Goal: Information Seeking & Learning: Learn about a topic

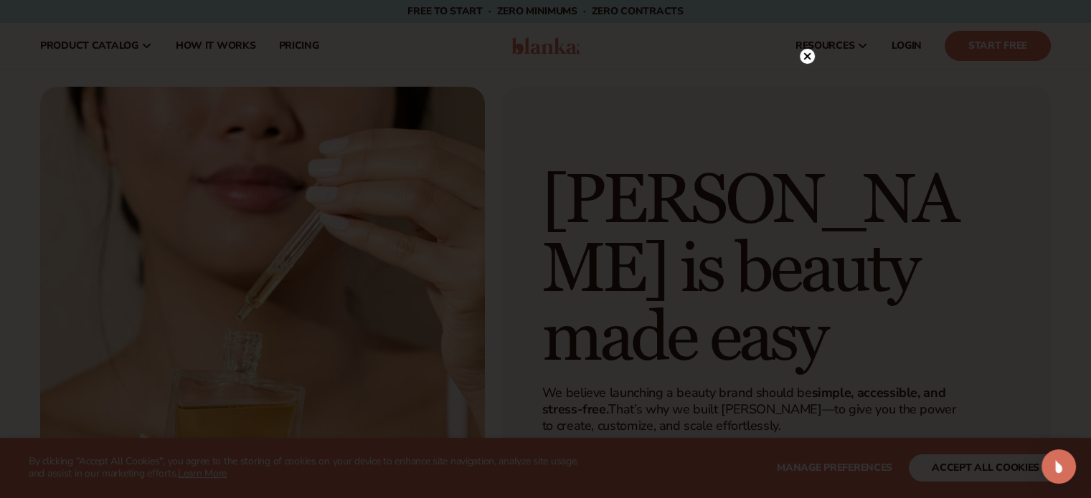
click at [1013, 464] on div at bounding box center [545, 249] width 1091 height 498
click at [801, 85] on circle at bounding box center [807, 85] width 15 height 15
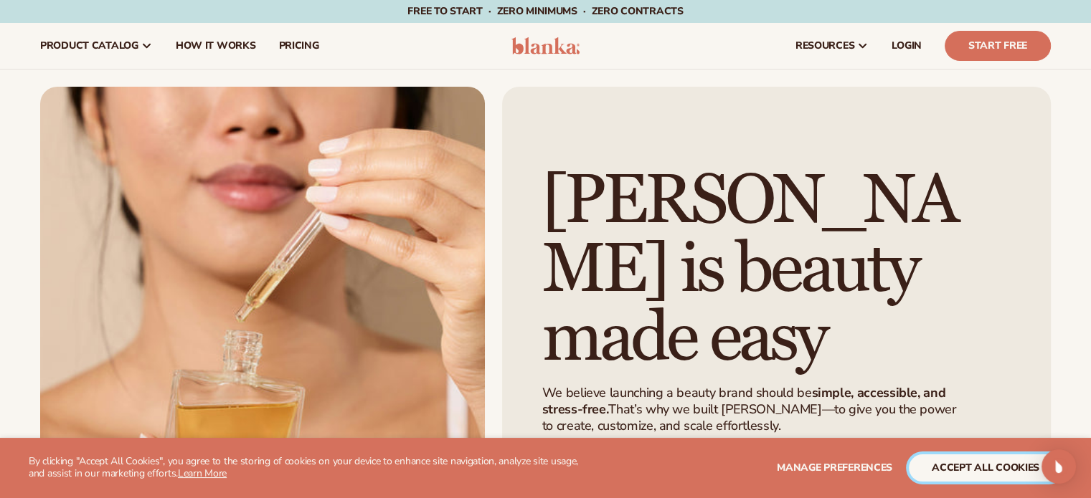
click at [987, 464] on button "accept all cookies" at bounding box center [985, 468] width 153 height 27
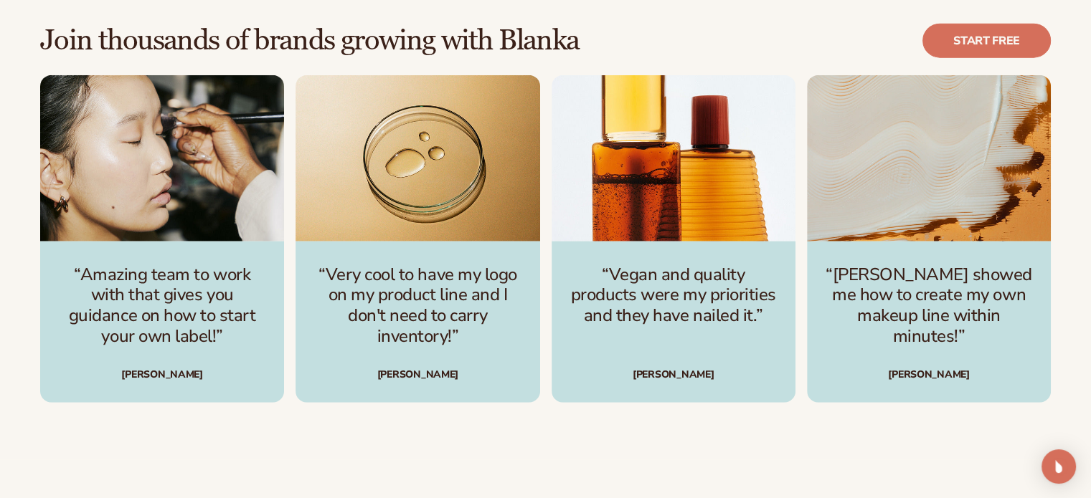
scroll to position [3516, 0]
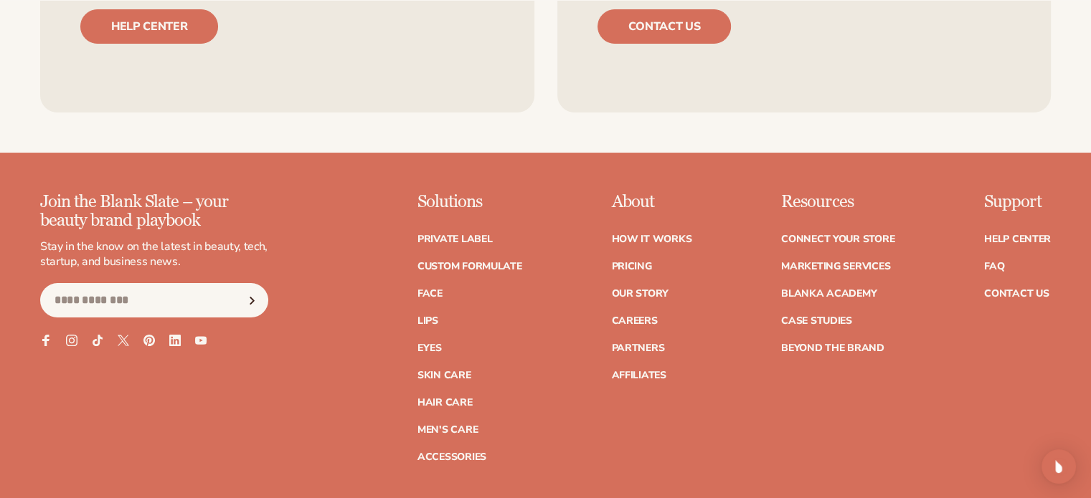
scroll to position [5714, 0]
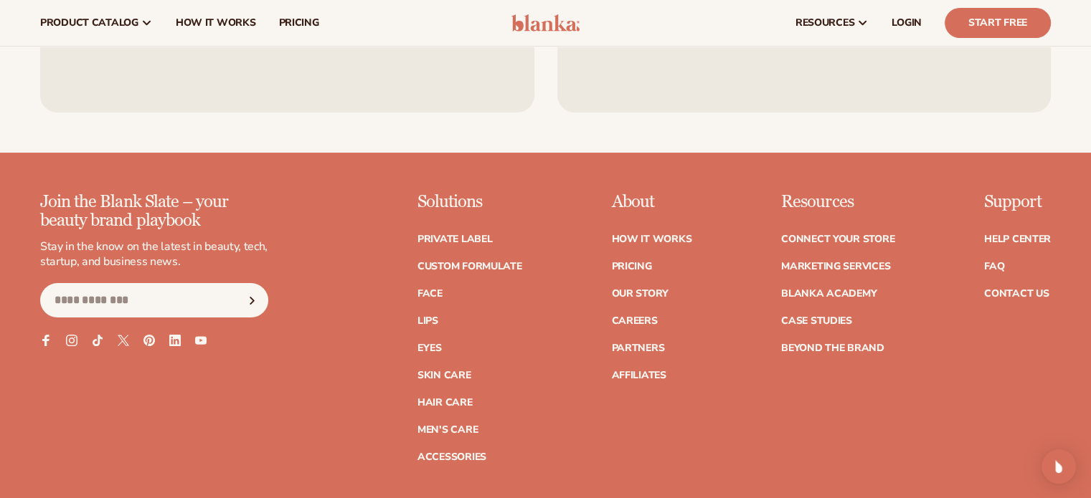
click at [628, 285] on ul "How It Works Pricing Our Story Careers Partners Affiliates" at bounding box center [651, 300] width 80 height 161
click at [625, 297] on link "Our Story" at bounding box center [639, 294] width 57 height 10
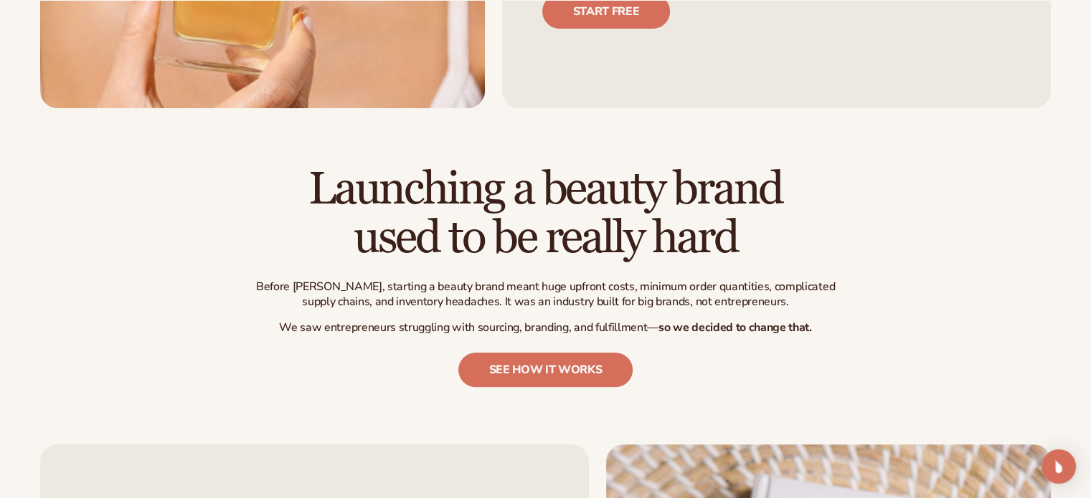
scroll to position [470, 0]
click at [757, 257] on h2 "Launching a beauty brand used to be really hard" at bounding box center [545, 213] width 595 height 96
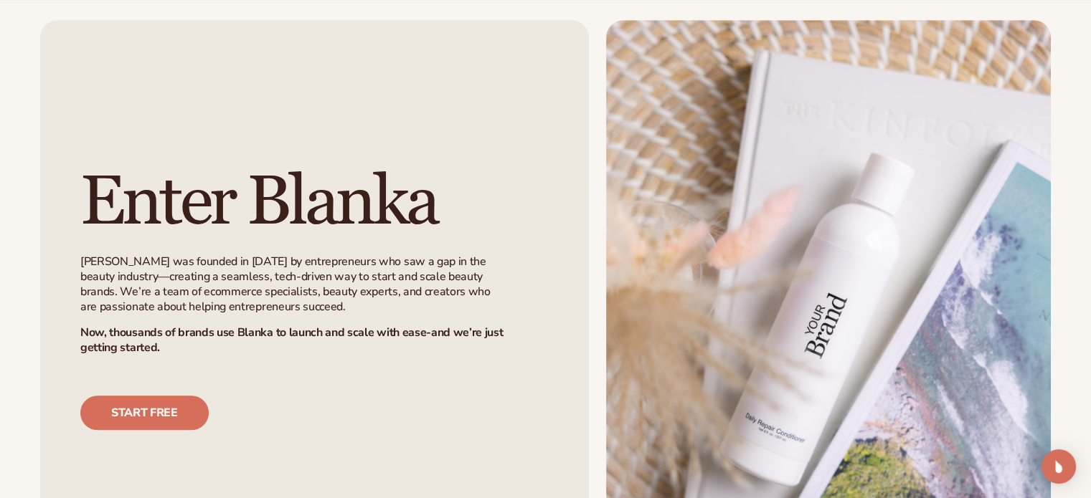
scroll to position [901, 0]
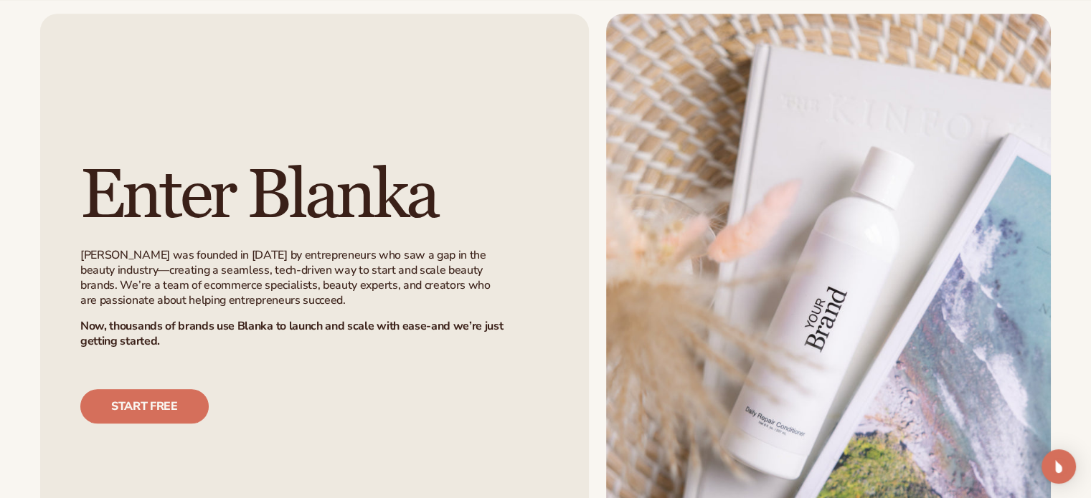
click at [577, 227] on div "Enter [PERSON_NAME] was founded in [DATE] by entrepreneurs who saw a gap in the…" at bounding box center [314, 293] width 549 height 559
click at [470, 141] on div "Enter [PERSON_NAME] was founded in [DATE] by entrepreneurs who saw a gap in the…" at bounding box center [314, 293] width 549 height 559
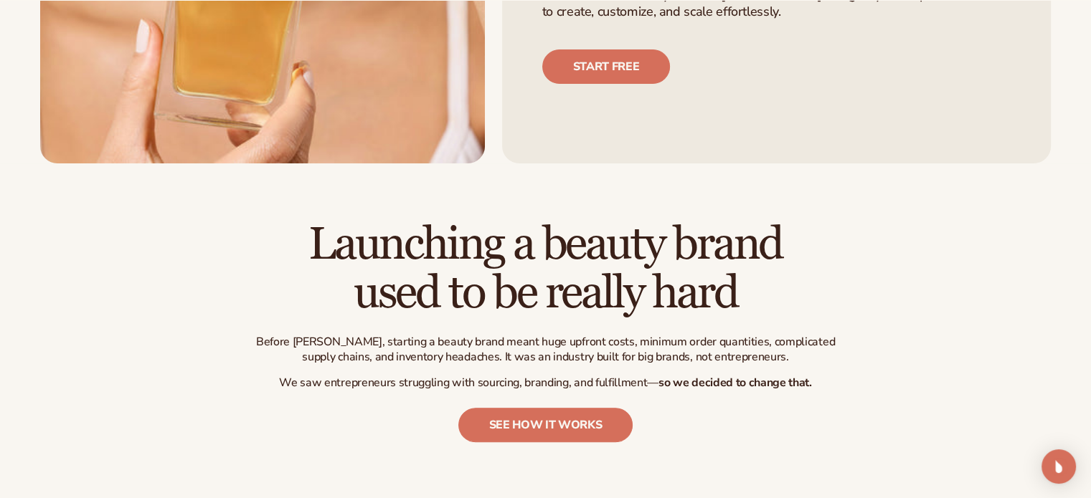
scroll to position [415, 0]
